Goal: Transaction & Acquisition: Purchase product/service

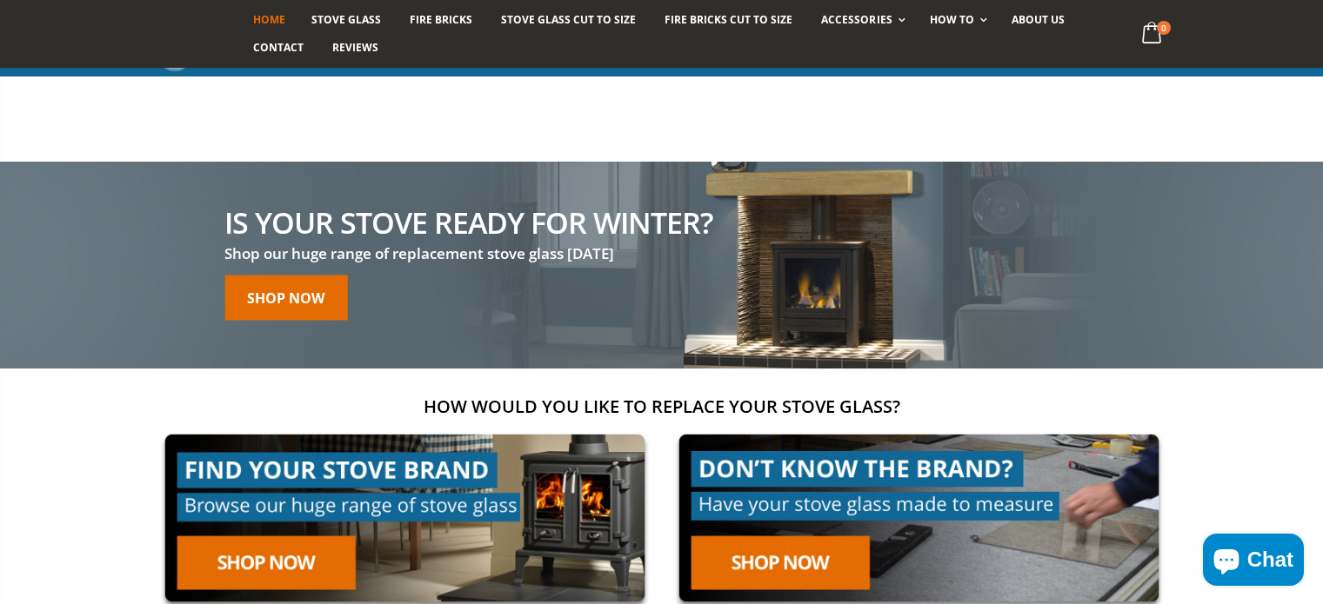
scroll to position [348, 0]
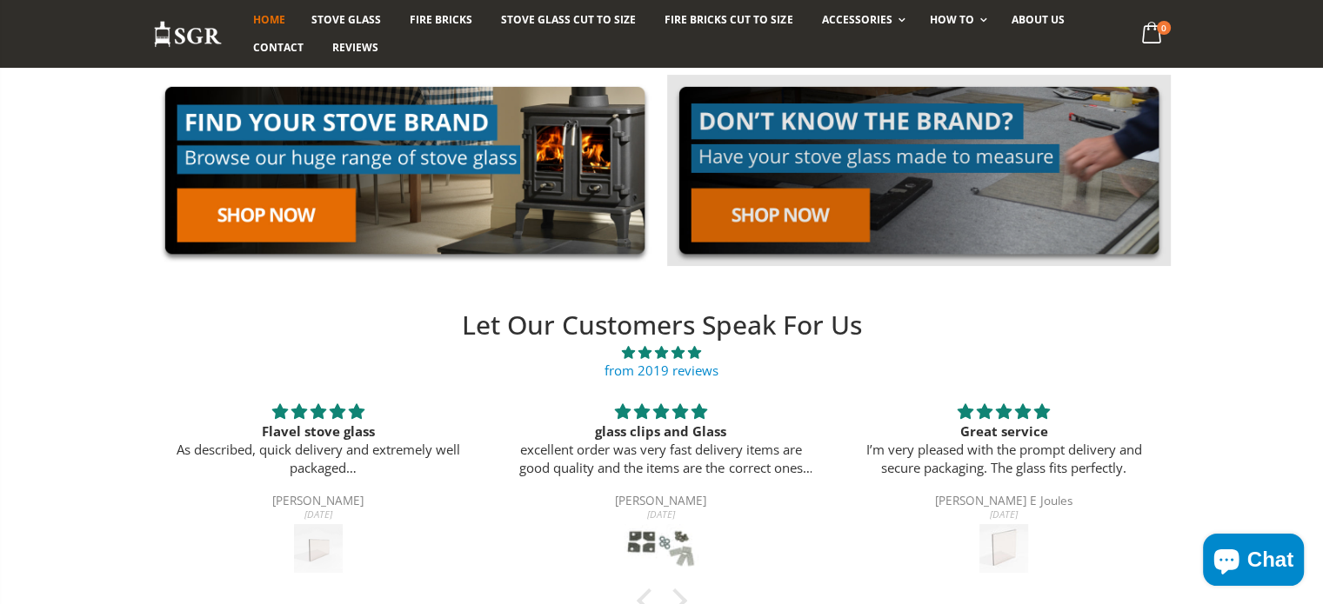
click at [803, 228] on link at bounding box center [919, 171] width 504 height 192
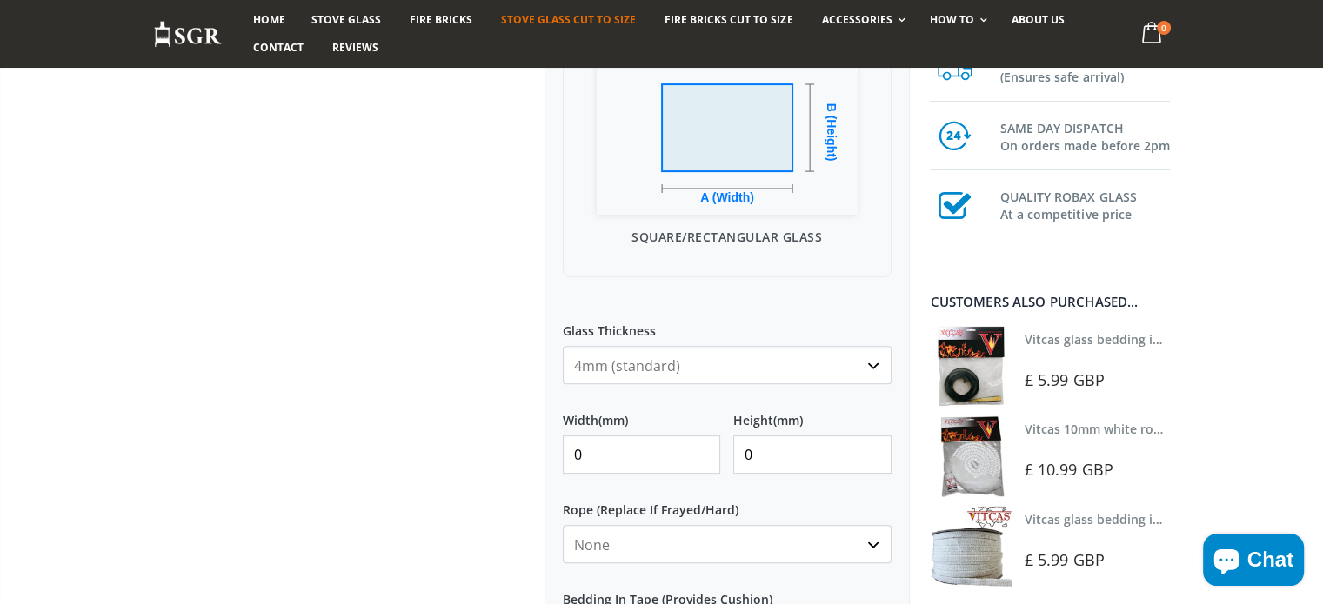
scroll to position [696, 0]
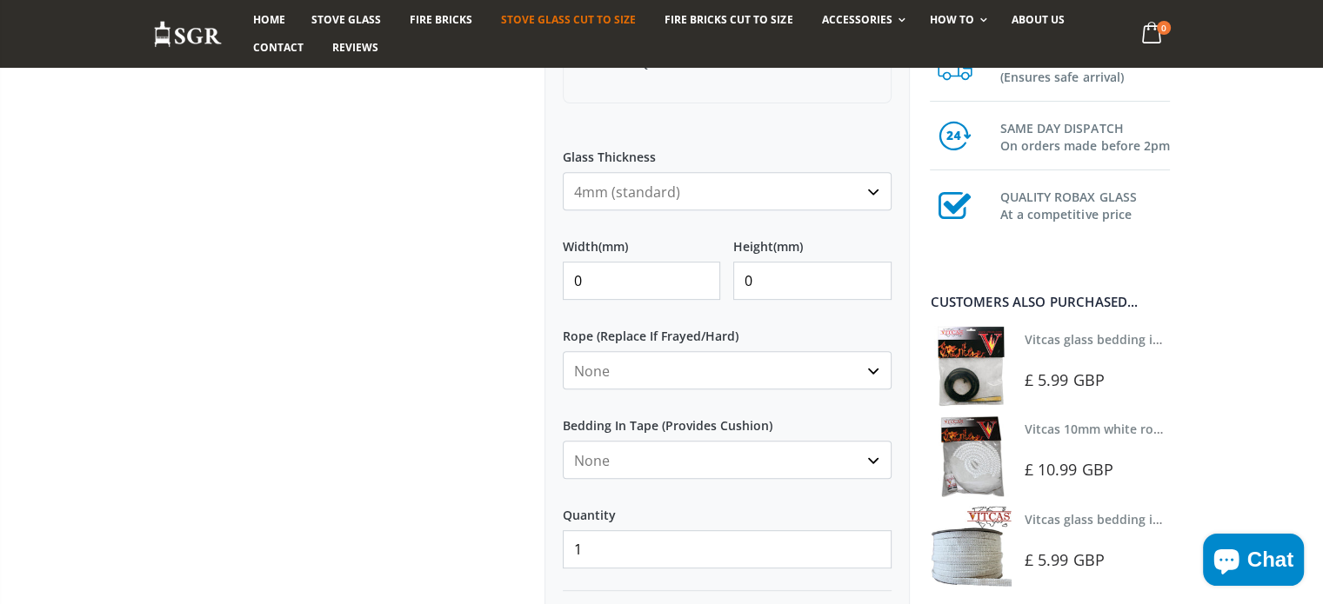
drag, startPoint x: 587, startPoint y: 275, endPoint x: 511, endPoint y: 280, distance: 76.7
click at [511, 280] on div "Custom Cut Robax® Stove Glass 292 reviews Pool Type Default Title Pool #1 Pool …" at bounding box center [531, 128] width 783 height 1245
type input "635"
type input "340"
click at [585, 277] on input "635" at bounding box center [642, 281] width 158 height 38
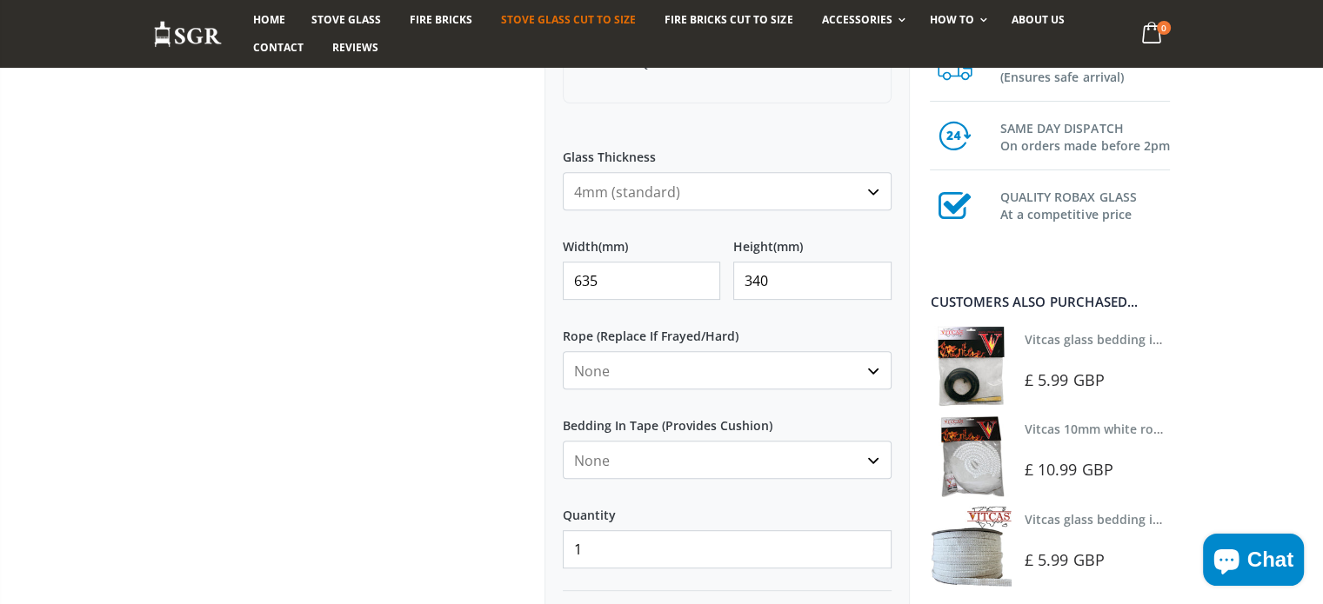
click at [585, 277] on input "635" at bounding box center [642, 281] width 158 height 38
type input "185"
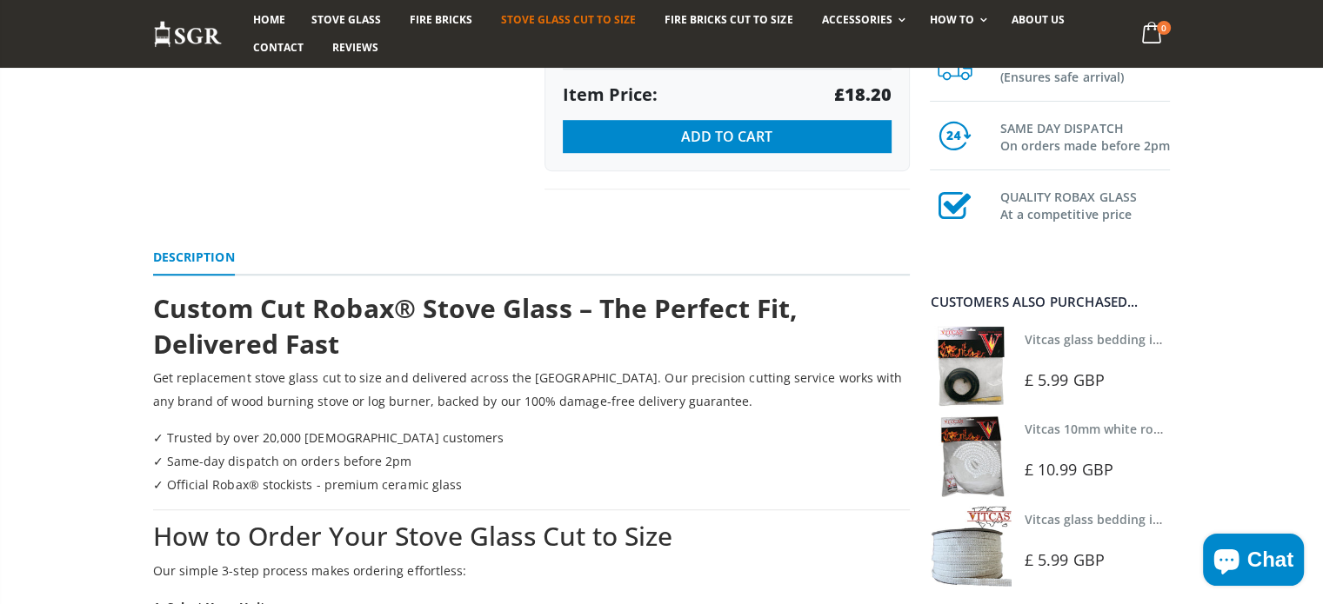
scroll to position [1044, 0]
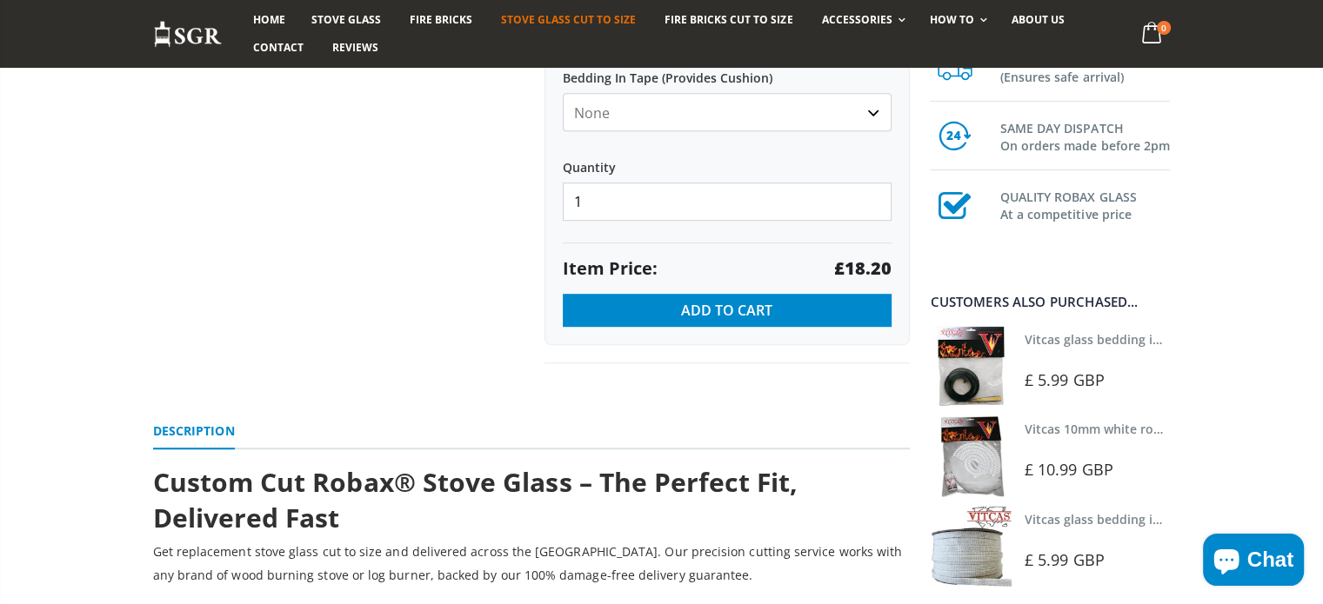
type input "164"
